Goal: Transaction & Acquisition: Purchase product/service

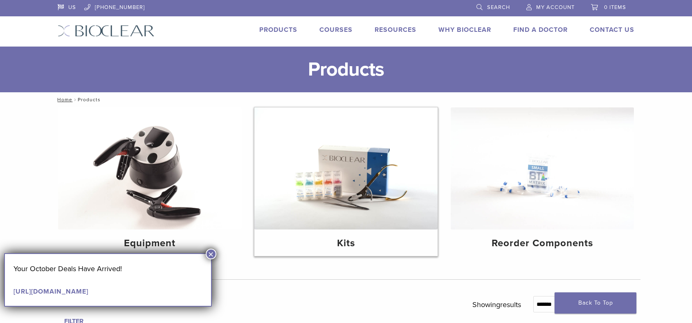
click at [329, 212] on img at bounding box center [345, 169] width 183 height 122
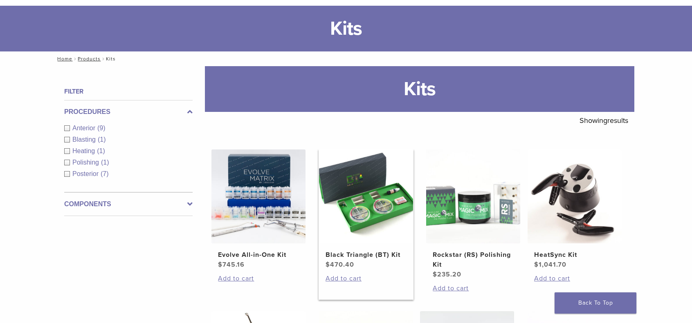
scroll to position [82, 0]
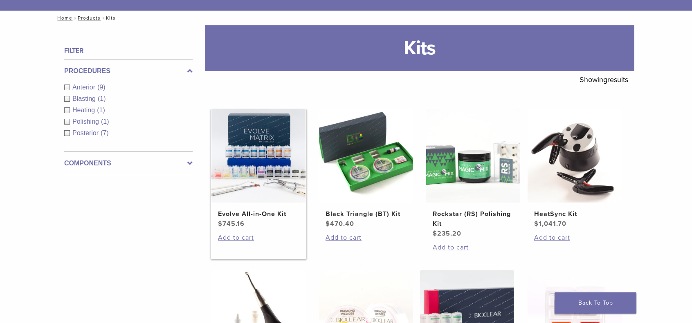
click at [263, 170] on img at bounding box center [258, 156] width 94 height 94
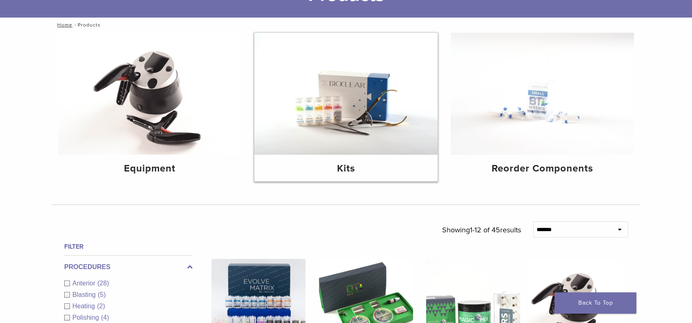
scroll to position [123, 0]
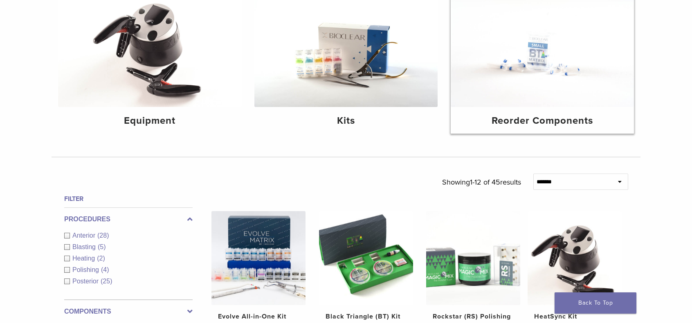
click at [501, 88] on img at bounding box center [542, 46] width 183 height 122
click at [519, 107] on div "Reorder Components" at bounding box center [542, 120] width 183 height 27
click at [188, 307] on icon at bounding box center [189, 312] width 5 height 10
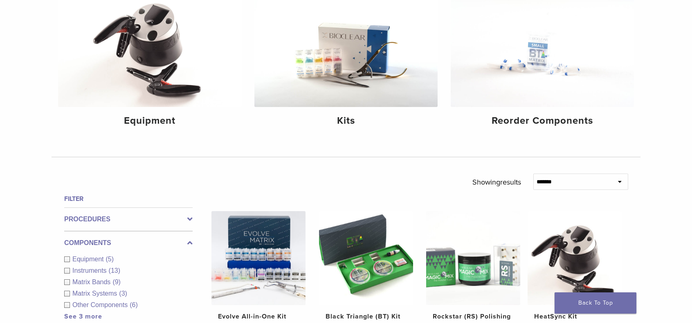
click at [102, 290] on span "Matrix Systems" at bounding box center [95, 293] width 47 height 7
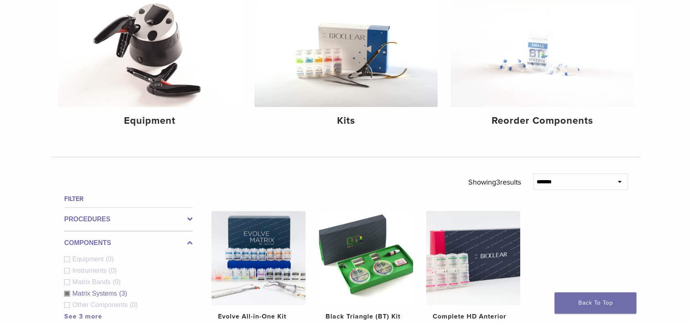
click at [110, 290] on span "Matrix Systems" at bounding box center [95, 293] width 47 height 7
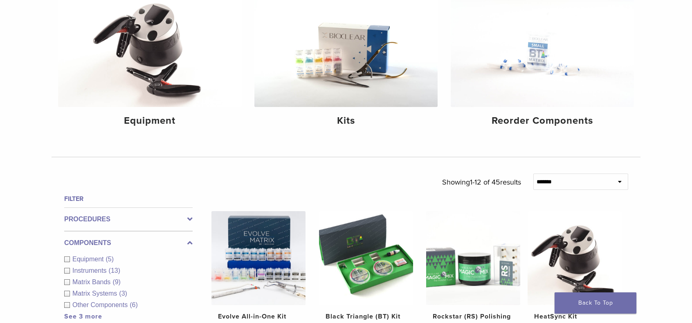
click at [100, 290] on span "Matrix Systems" at bounding box center [95, 293] width 47 height 7
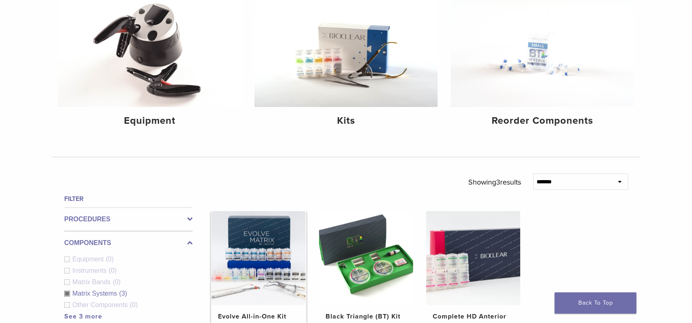
click at [276, 211] on img at bounding box center [258, 258] width 94 height 94
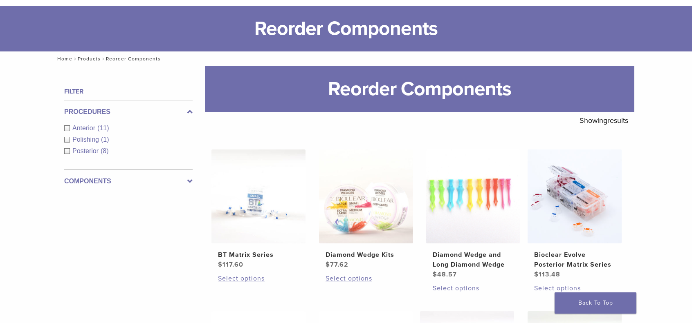
scroll to position [82, 0]
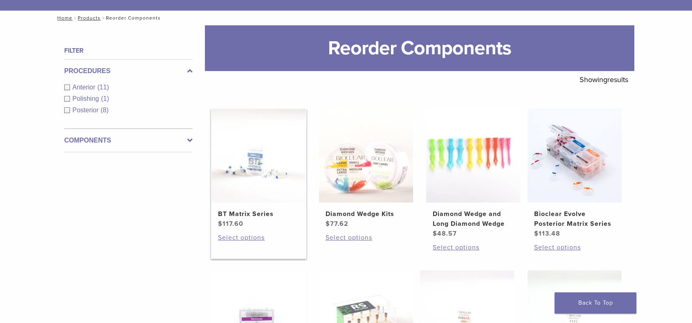
click at [259, 157] on img at bounding box center [258, 156] width 94 height 94
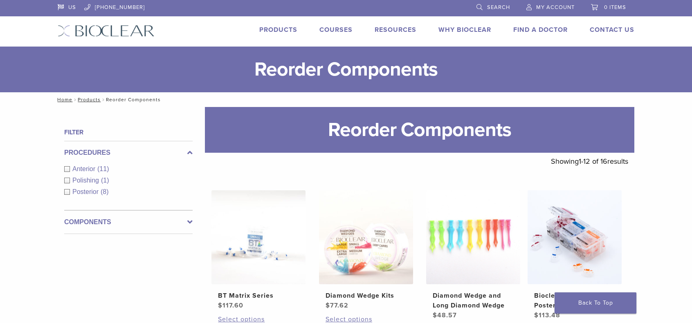
scroll to position [82, 0]
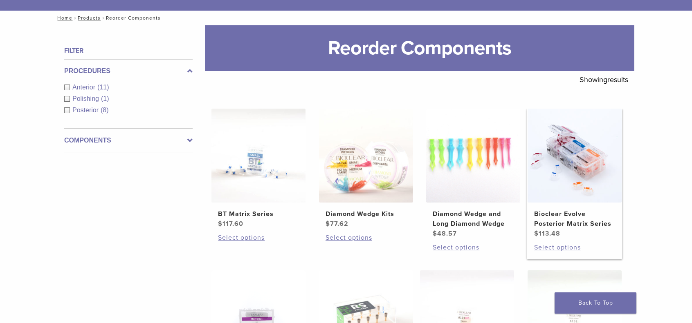
click at [586, 156] on img at bounding box center [575, 156] width 94 height 94
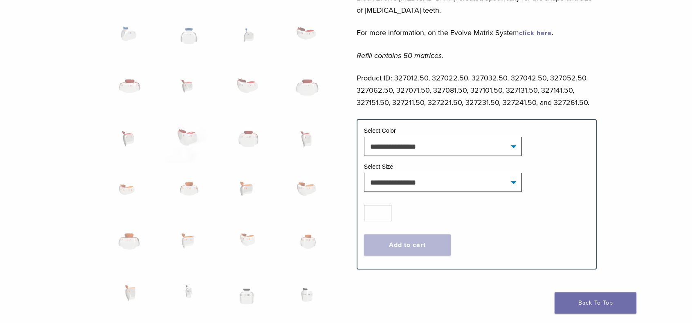
scroll to position [450, 0]
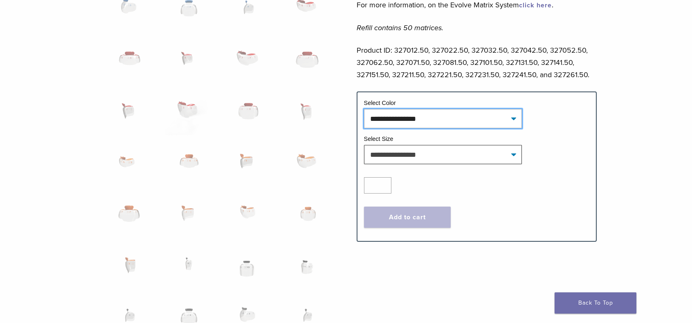
click at [517, 120] on select "**********" at bounding box center [443, 118] width 158 height 19
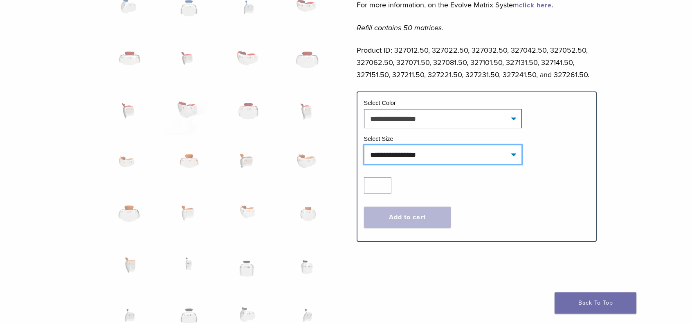
click at [514, 152] on select "**********" at bounding box center [443, 154] width 158 height 19
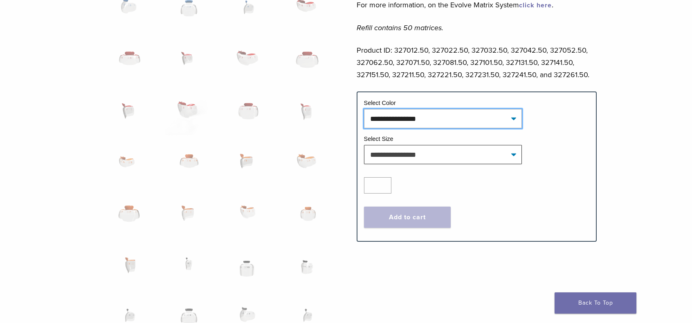
click at [514, 117] on select "**********" at bounding box center [443, 118] width 158 height 19
click at [587, 78] on p "Product ID: 327012.50, 327022.50, 327032.50, 327042.50, 327052.50, 327062.50, 3…" at bounding box center [477, 62] width 240 height 37
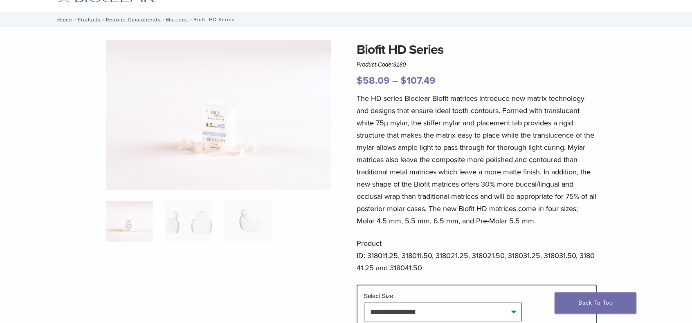
scroll to position [41, 0]
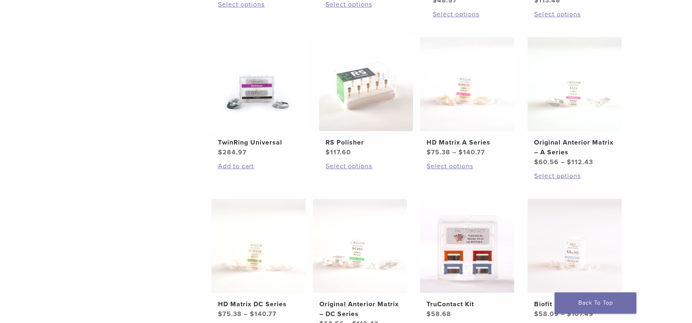
scroll to position [327, 0]
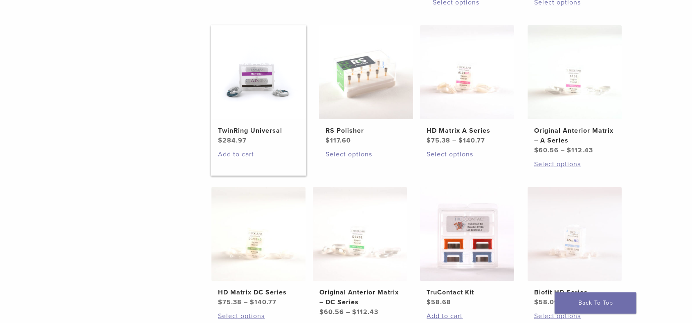
click at [258, 100] on img at bounding box center [258, 72] width 94 height 94
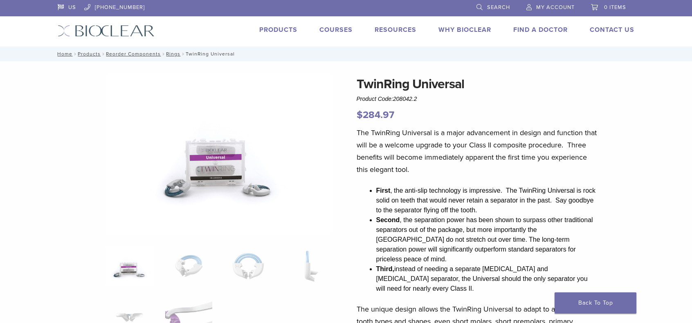
click at [209, 171] on img at bounding box center [219, 154] width 226 height 161
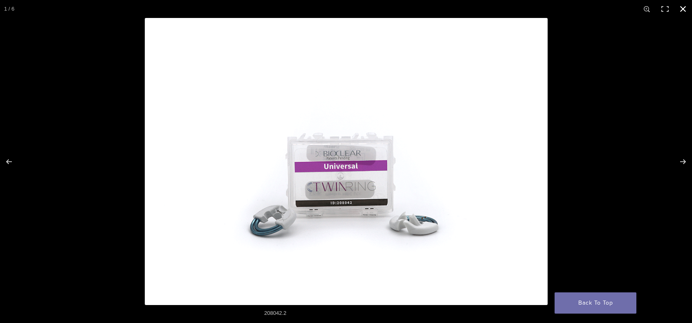
click at [568, 140] on div "Full screen image" at bounding box center [491, 179] width 692 height 323
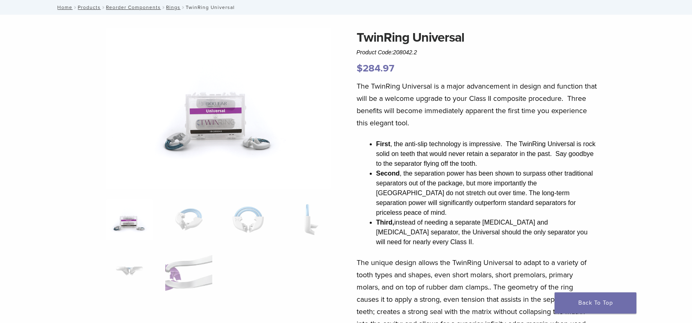
scroll to position [82, 0]
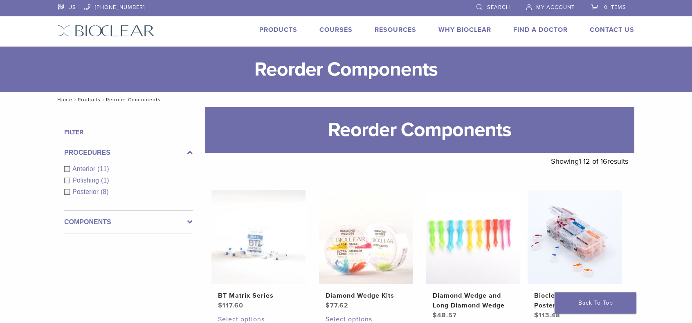
scroll to position [327, 0]
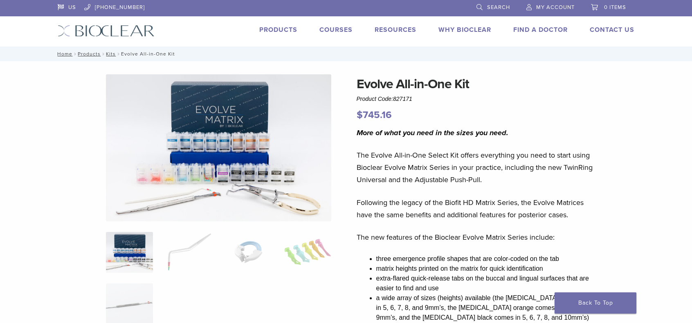
click at [294, 198] on img at bounding box center [219, 147] width 226 height 147
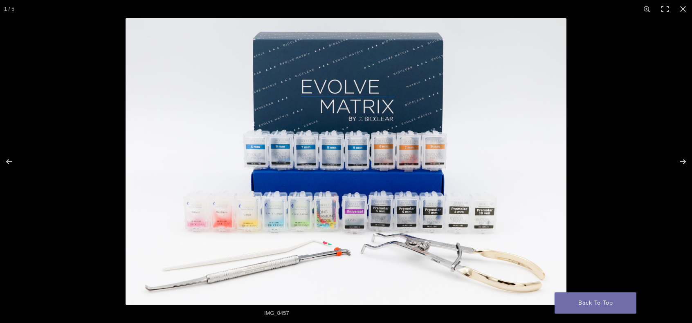
click at [294, 198] on img "Full screen image" at bounding box center [346, 161] width 441 height 287
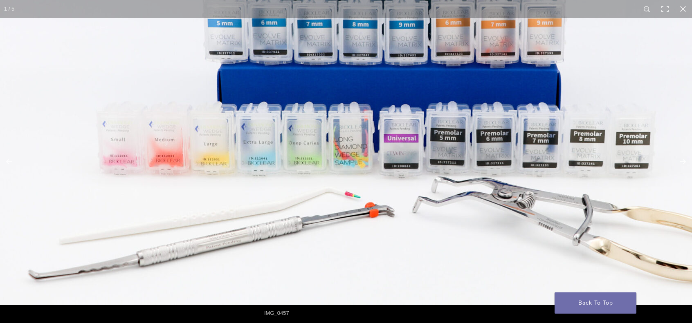
click at [414, 198] on img "Full screen image" at bounding box center [385, 49] width 785 height 512
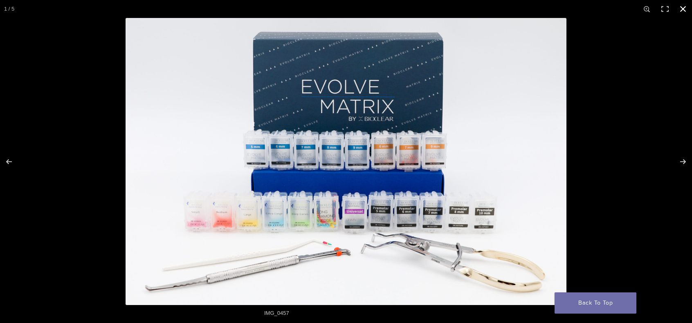
click at [93, 53] on div "Full screen image" at bounding box center [346, 161] width 692 height 323
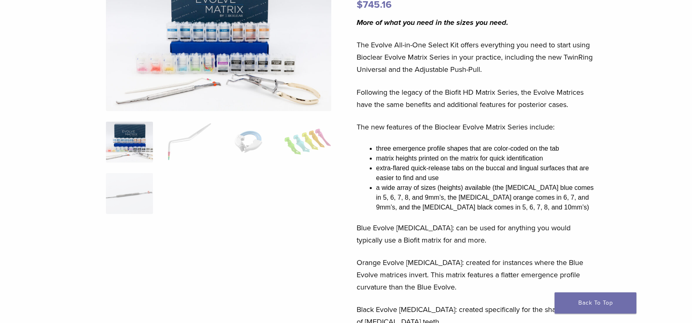
scroll to position [164, 0]
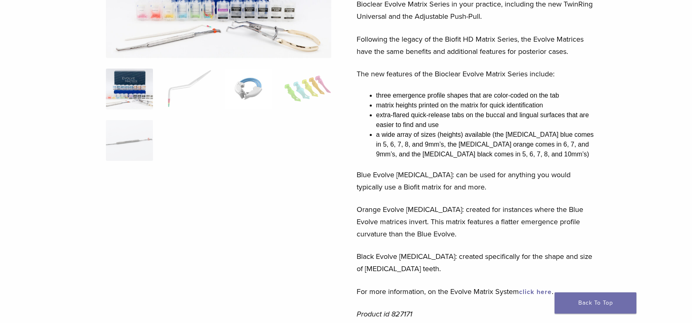
click at [247, 92] on img at bounding box center [248, 89] width 47 height 41
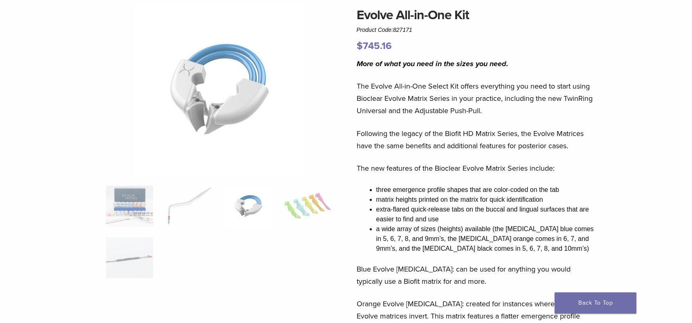
scroll to position [82, 0]
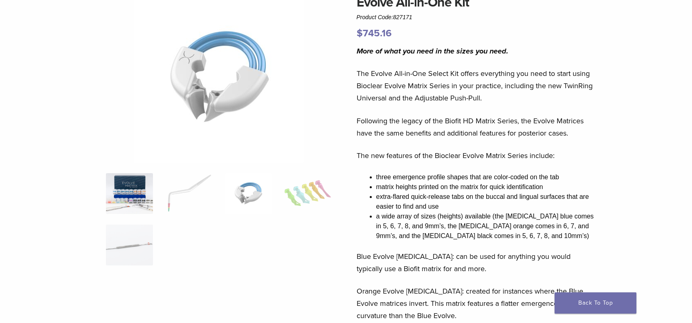
click at [135, 188] on img at bounding box center [129, 193] width 47 height 41
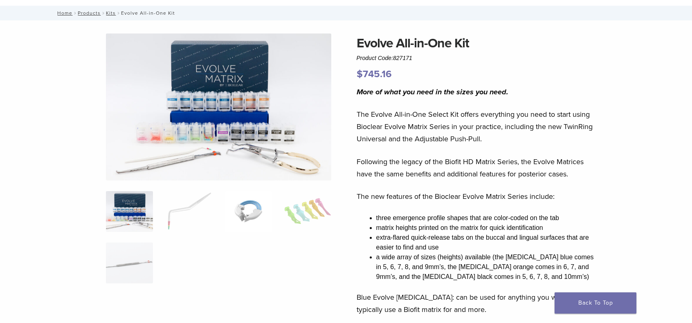
scroll to position [0, 0]
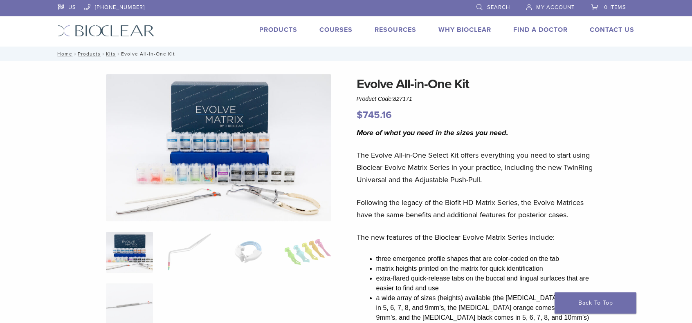
click at [207, 189] on img at bounding box center [219, 147] width 226 height 147
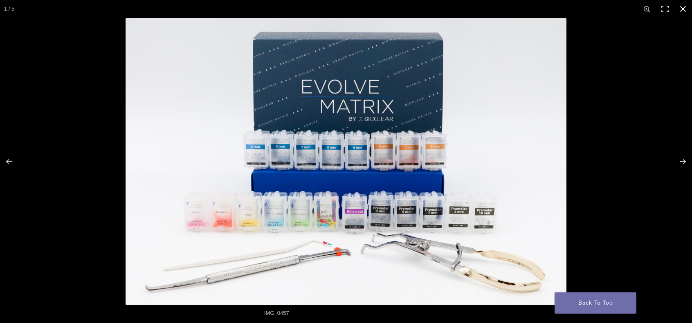
click at [599, 112] on div "Full screen image" at bounding box center [472, 179] width 692 height 323
